Goal: Transaction & Acquisition: Purchase product/service

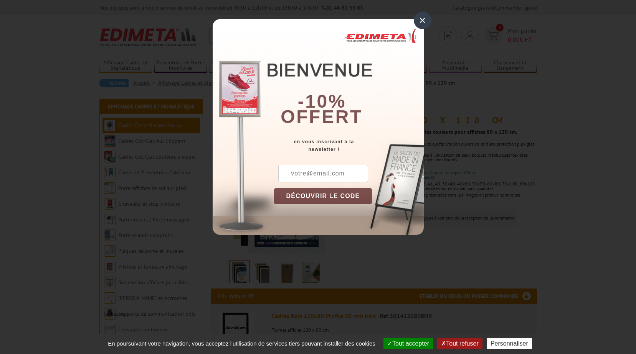
click at [424, 26] on div "×" at bounding box center [422, 21] width 18 height 18
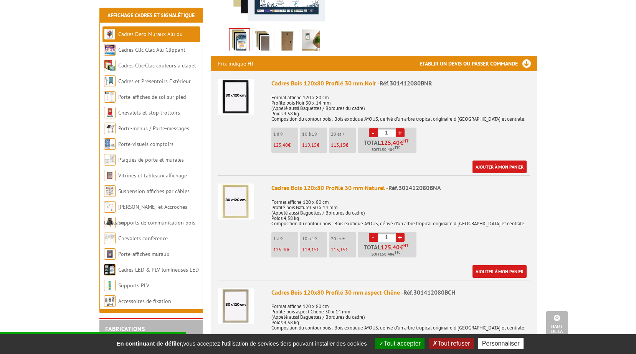
scroll to position [230, 0]
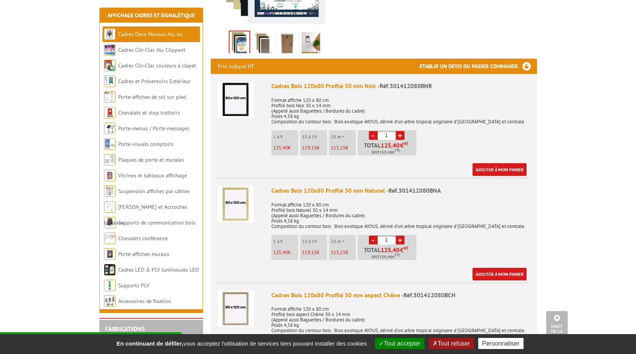
click at [238, 202] on img at bounding box center [235, 204] width 36 height 36
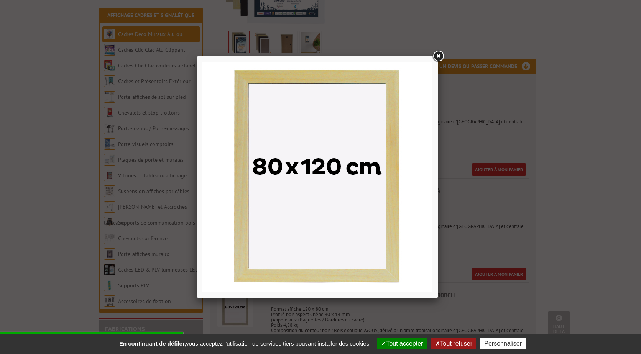
click at [436, 53] on link at bounding box center [438, 56] width 14 height 14
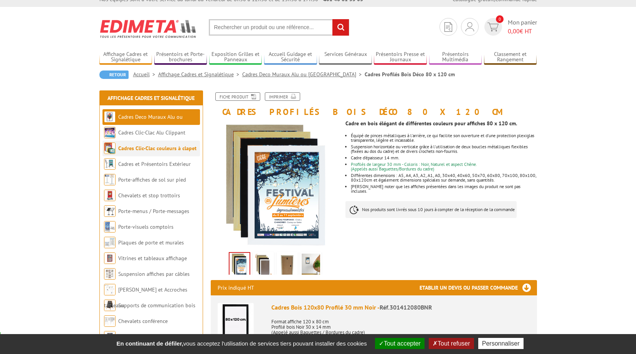
scroll to position [0, 0]
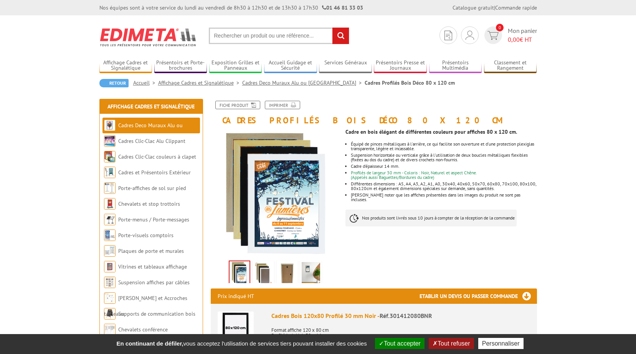
click at [221, 39] on input "text" at bounding box center [279, 36] width 140 height 16
type input "cadre bois 80 x 120"
click at [332, 28] on input "rechercher" at bounding box center [340, 36] width 16 height 16
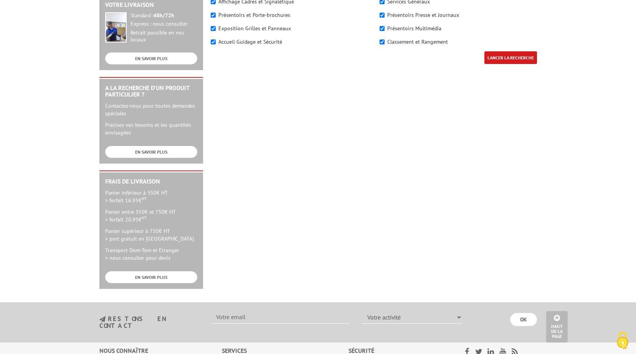
scroll to position [205, 0]
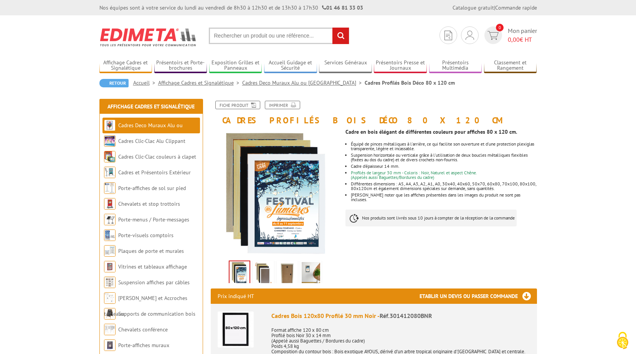
scroll to position [77, 0]
